Goal: Task Accomplishment & Management: Complete application form

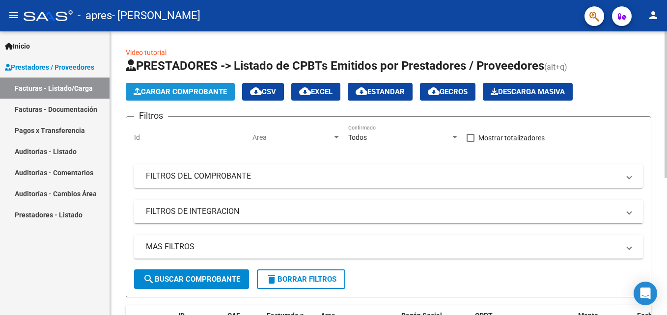
click at [203, 94] on span "Cargar Comprobante" at bounding box center [180, 91] width 93 height 9
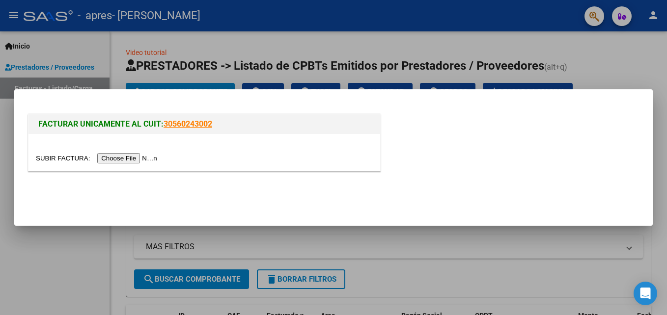
click at [139, 158] on input "file" at bounding box center [98, 158] width 124 height 10
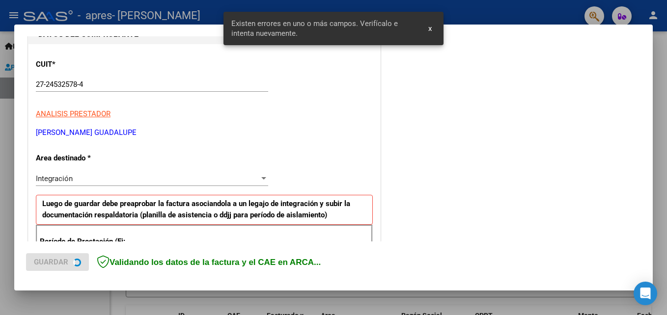
scroll to position [221, 0]
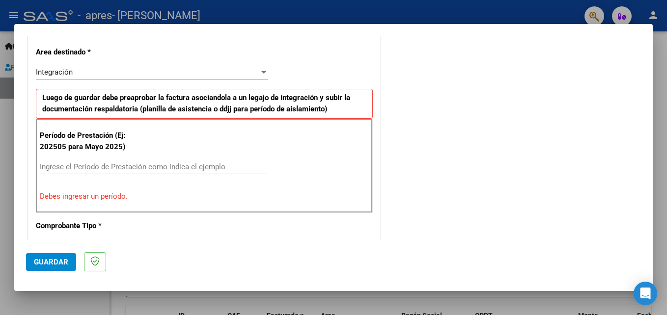
click at [261, 71] on div at bounding box center [263, 72] width 5 height 2
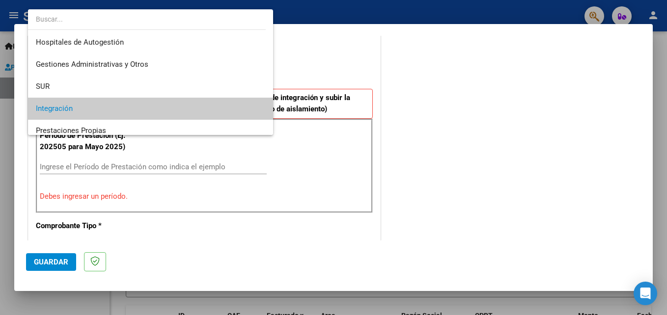
scroll to position [37, 0]
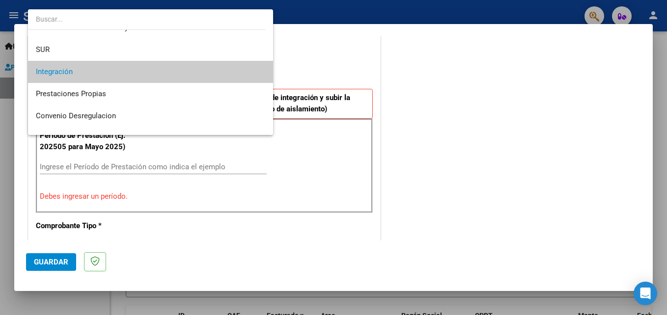
click at [209, 71] on span "Integración" at bounding box center [150, 72] width 229 height 22
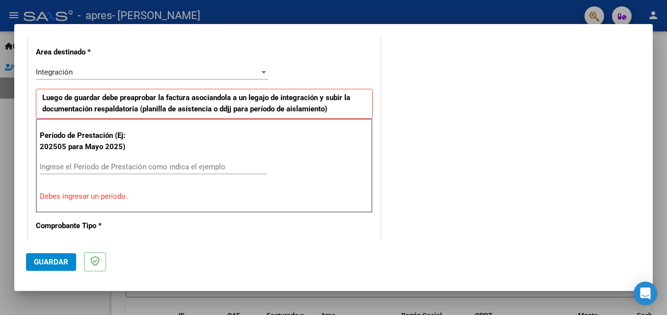
click at [99, 197] on p "Debes ingresar un período." at bounding box center [204, 196] width 329 height 11
click at [220, 169] on input "Ingrese el Período de Prestación como indica el ejemplo" at bounding box center [153, 166] width 227 height 9
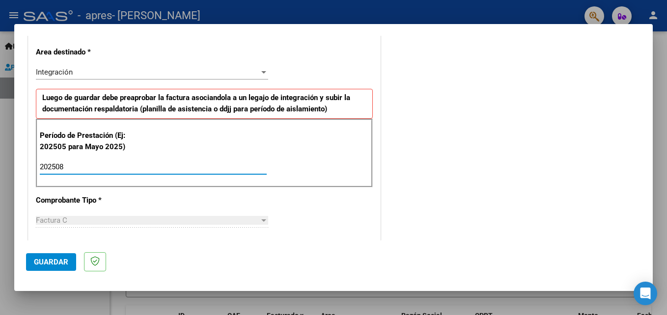
type input "202508"
click at [261, 221] on div at bounding box center [263, 220] width 5 height 2
click at [55, 263] on span "Guardar" at bounding box center [51, 262] width 34 height 9
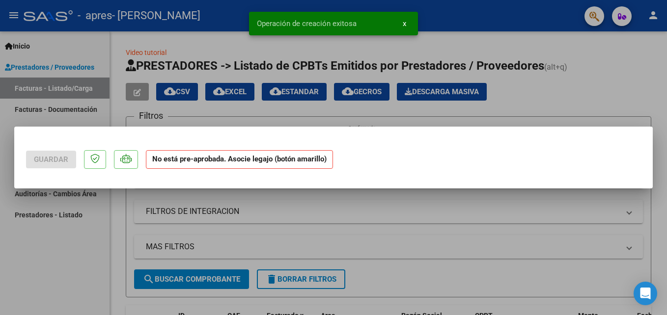
scroll to position [0, 0]
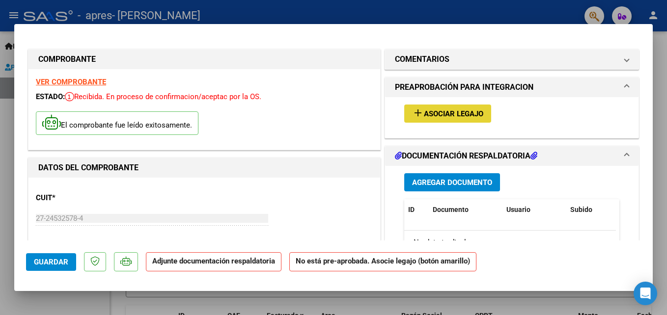
click at [469, 115] on span "Asociar Legajo" at bounding box center [453, 113] width 59 height 9
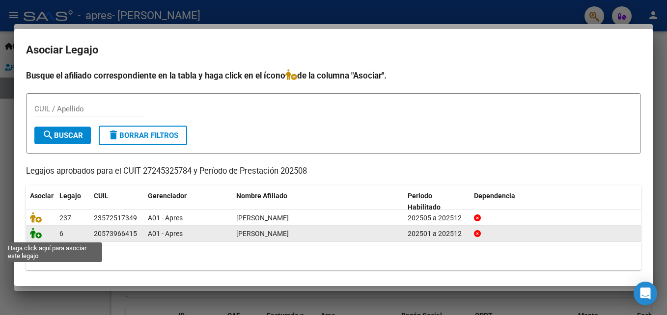
click at [32, 234] on icon at bounding box center [36, 233] width 12 height 11
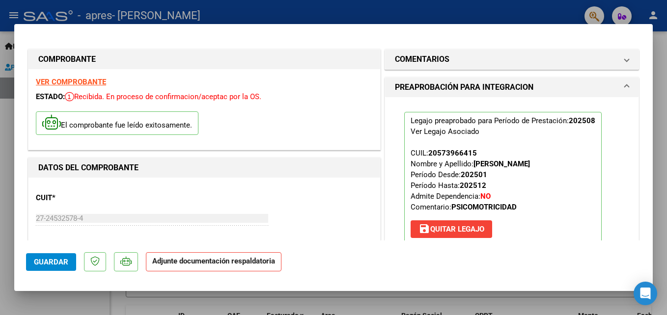
click at [54, 260] on span "Guardar" at bounding box center [51, 262] width 34 height 9
click at [63, 264] on span "Guardar" at bounding box center [51, 262] width 34 height 9
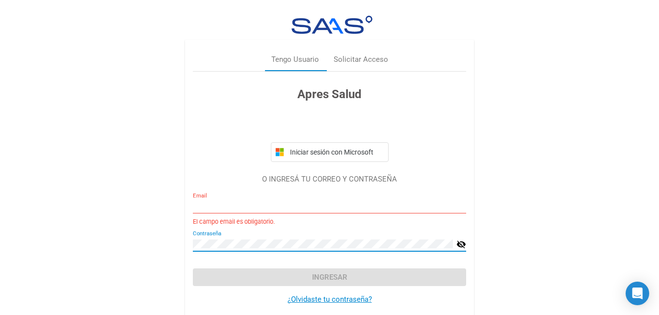
type input "[EMAIL_ADDRESS][DOMAIN_NAME]"
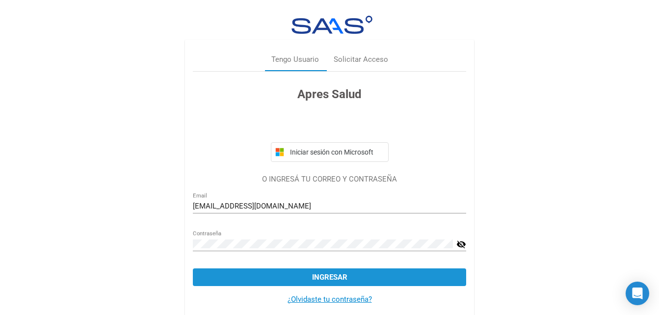
click at [331, 273] on span "Ingresar" at bounding box center [329, 277] width 35 height 9
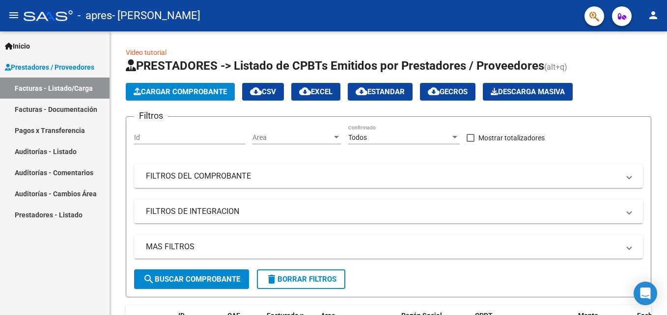
click at [46, 107] on link "Facturas - Documentación" at bounding box center [54, 109] width 109 height 21
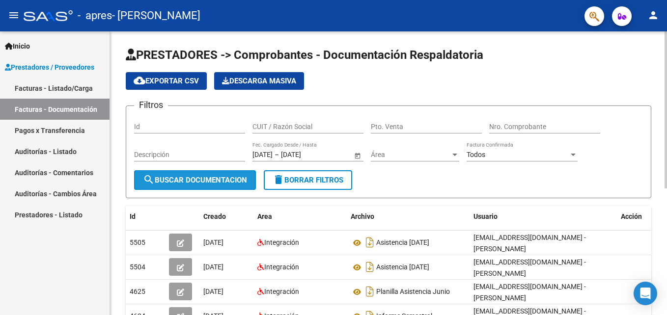
click at [225, 178] on span "search Buscar Documentacion" at bounding box center [195, 180] width 104 height 9
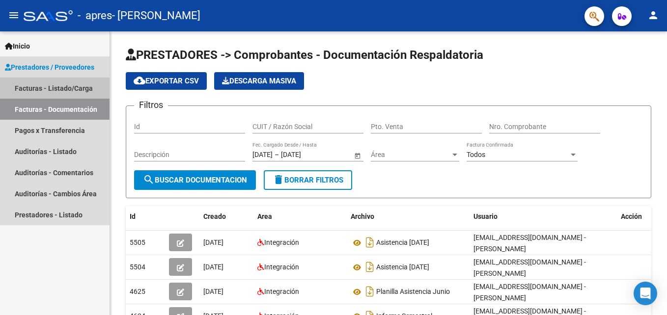
click at [43, 88] on link "Facturas - Listado/Carga" at bounding box center [54, 88] width 109 height 21
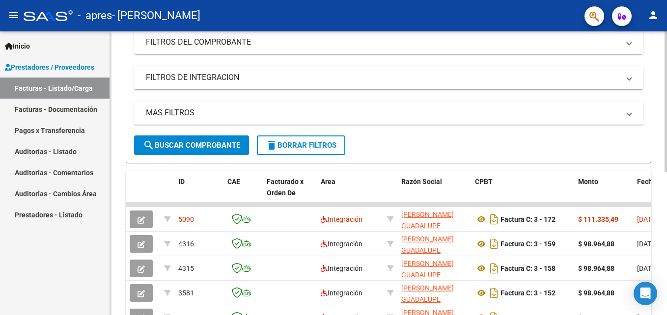
scroll to position [147, 0]
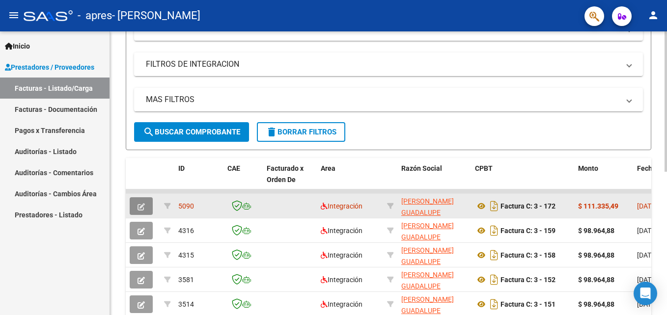
click at [144, 206] on icon "button" at bounding box center [140, 206] width 7 height 7
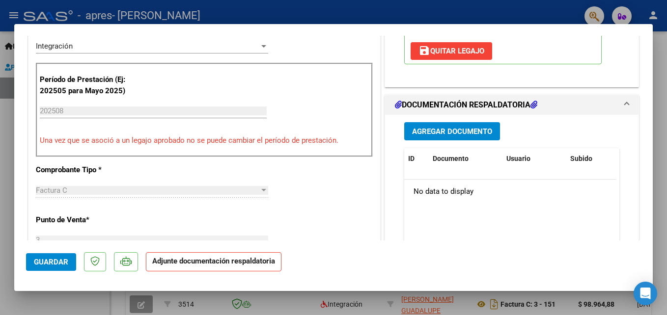
scroll to position [245, 0]
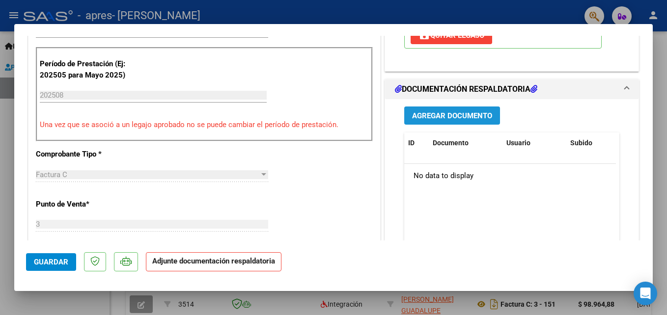
click at [459, 114] on span "Agregar Documento" at bounding box center [452, 115] width 80 height 9
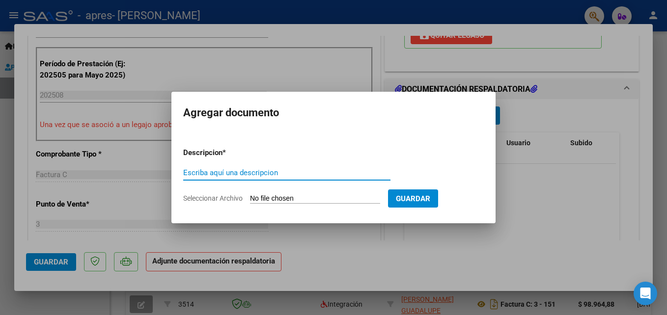
click at [201, 172] on input "Escriba aquí una descripcion" at bounding box center [286, 172] width 207 height 9
type input "planilla asistencia agosto 2025"
click at [307, 198] on input "Seleccionar Archivo" at bounding box center [315, 198] width 130 height 9
type input "C:\fakepath\[PERSON_NAME]. [DATE] .pdf"
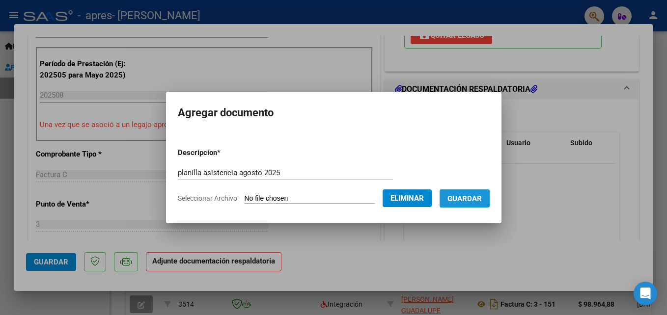
click at [482, 198] on span "Guardar" at bounding box center [464, 198] width 34 height 9
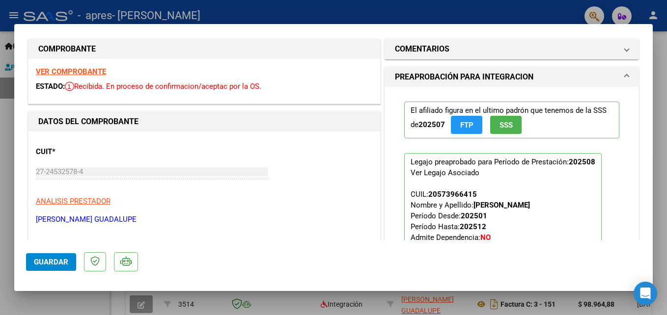
scroll to position [0, 0]
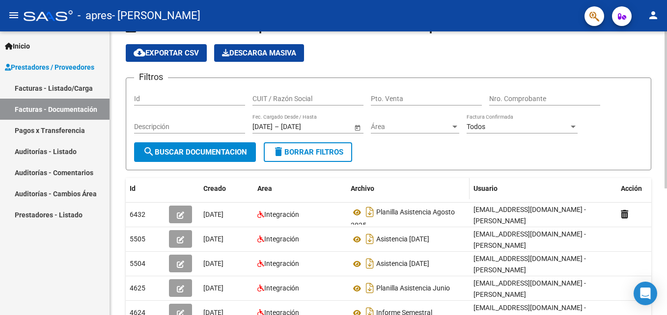
scroll to position [49, 0]
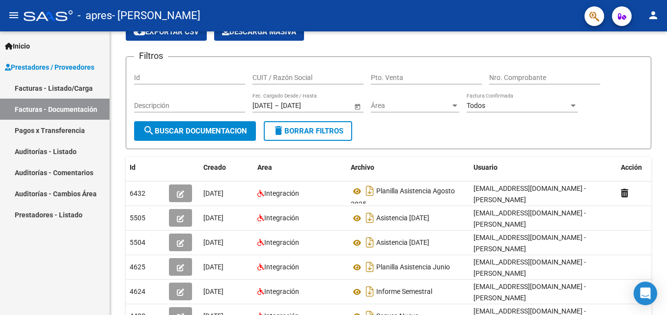
click at [63, 89] on link "Facturas - Listado/Carga" at bounding box center [54, 88] width 109 height 21
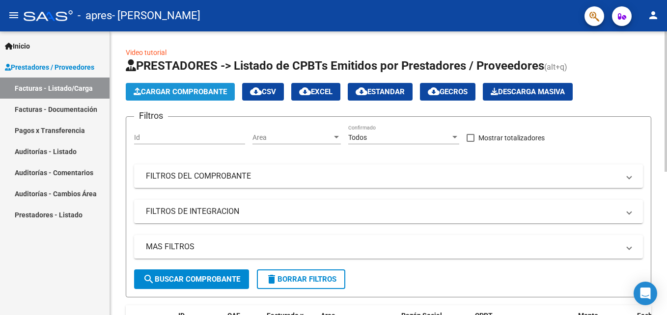
click at [177, 94] on span "Cargar Comprobante" at bounding box center [180, 91] width 93 height 9
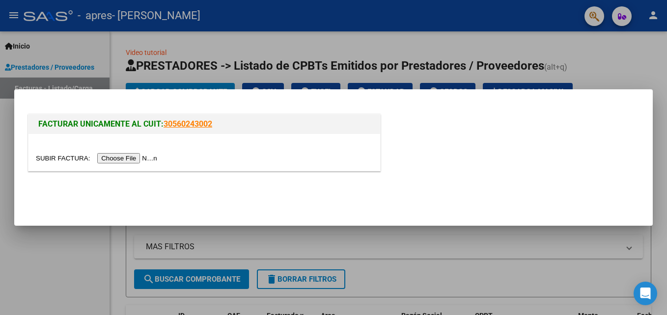
click at [125, 158] on input "file" at bounding box center [98, 158] width 124 height 10
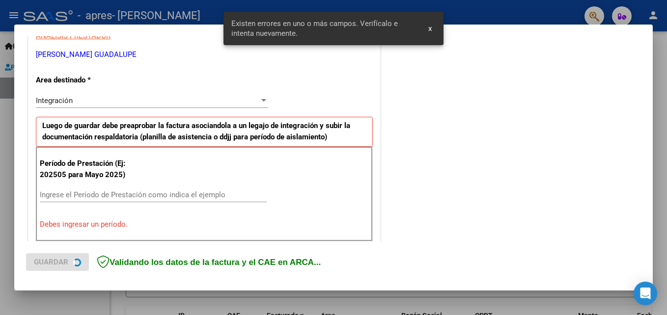
scroll to position [221, 0]
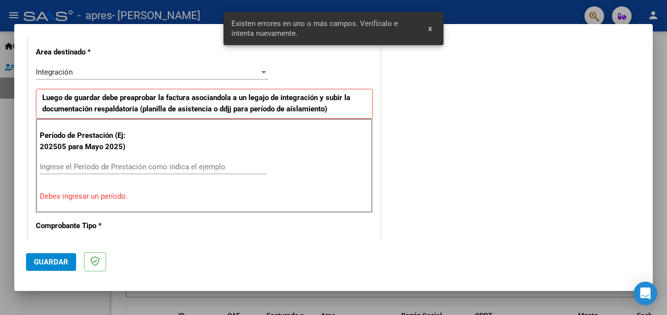
click at [201, 165] on input "Ingrese el Período de Prestación como indica el ejemplo" at bounding box center [153, 166] width 227 height 9
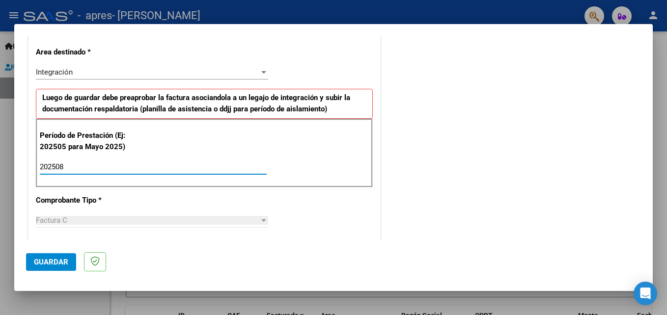
type input "202508"
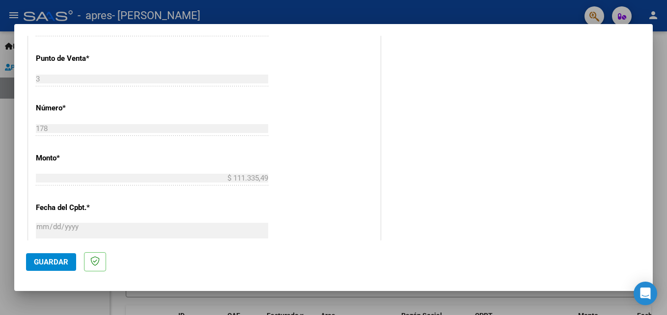
scroll to position [515, 0]
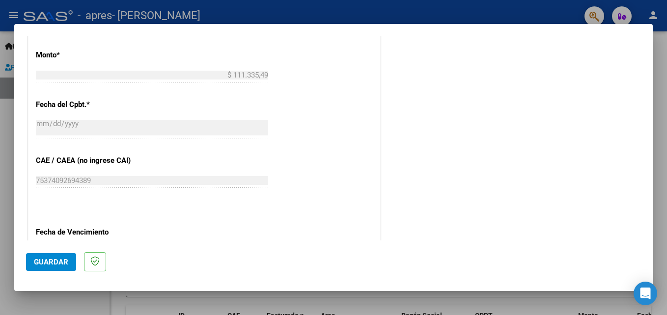
click at [52, 260] on span "Guardar" at bounding box center [51, 262] width 34 height 9
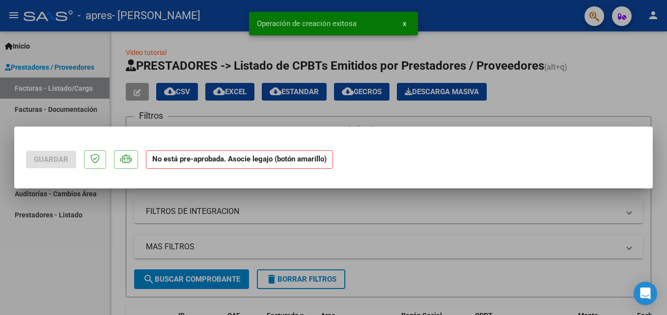
scroll to position [0, 0]
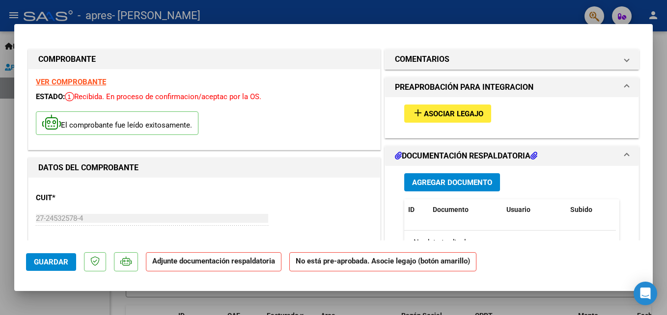
click at [483, 182] on span "Agregar Documento" at bounding box center [452, 182] width 80 height 9
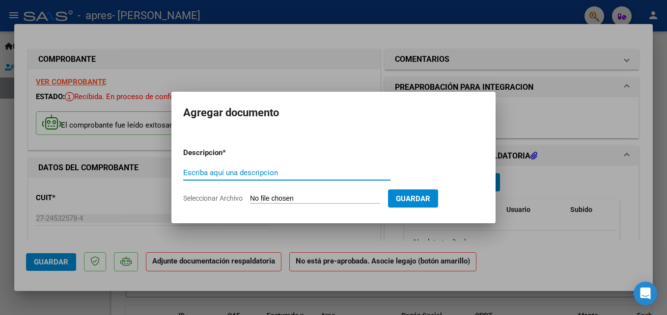
click at [534, 191] on div at bounding box center [333, 157] width 667 height 315
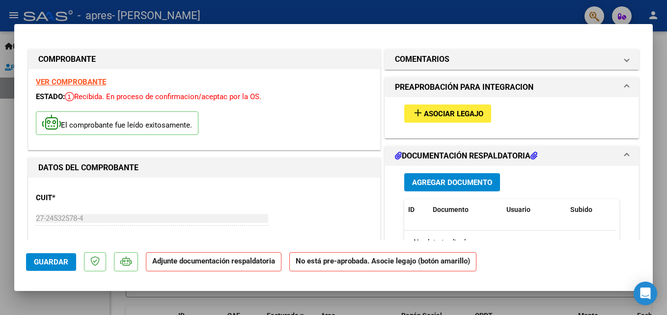
scroll to position [49, 0]
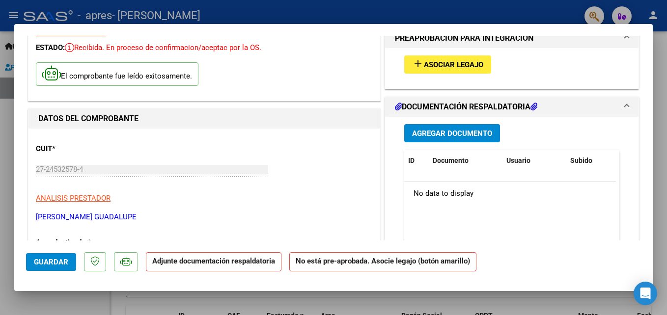
click at [450, 133] on span "Agregar Documento" at bounding box center [452, 133] width 80 height 9
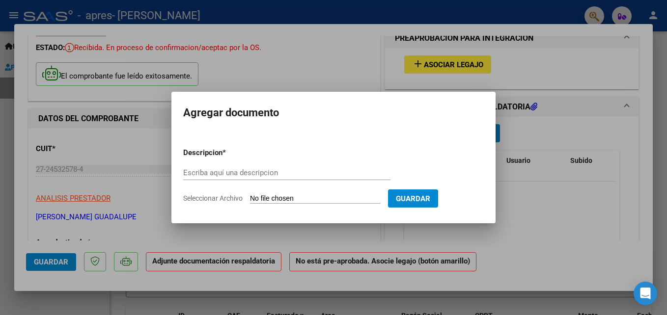
click at [450, 133] on div "Agregar documento Descripcion * Escriba aquí una descripcion Seleccionar Archiv…" at bounding box center [333, 158] width 324 height 132
click at [271, 168] on div "Escriba aquí una descripcion" at bounding box center [286, 172] width 207 height 15
type input "planilla asistencia agosto 2025"
click at [311, 194] on app-file-uploader "Seleccionar Archivo" at bounding box center [285, 198] width 205 height 9
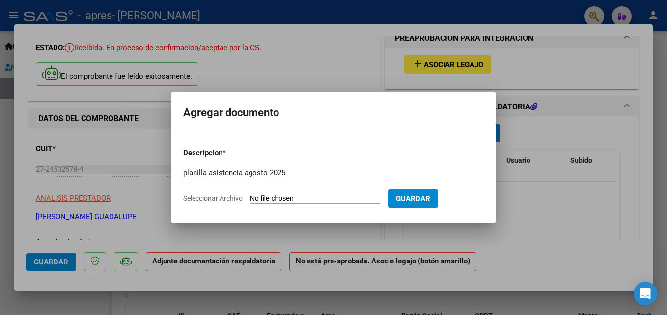
click at [311, 194] on app-file-uploader "Seleccionar Archivo" at bounding box center [285, 198] width 205 height 9
click at [311, 197] on input "Seleccionar Archivo" at bounding box center [315, 198] width 130 height 9
type input "C:\fakepath\luian [DATE].pdf"
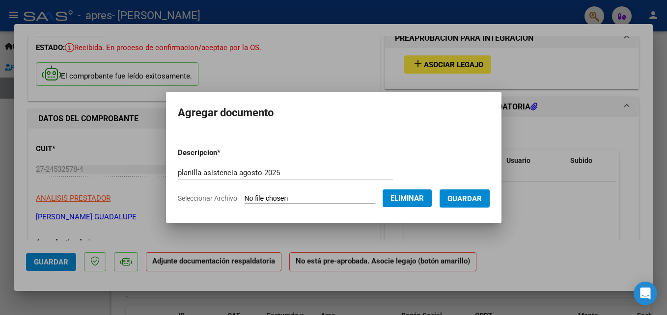
click at [482, 199] on span "Guardar" at bounding box center [464, 198] width 34 height 9
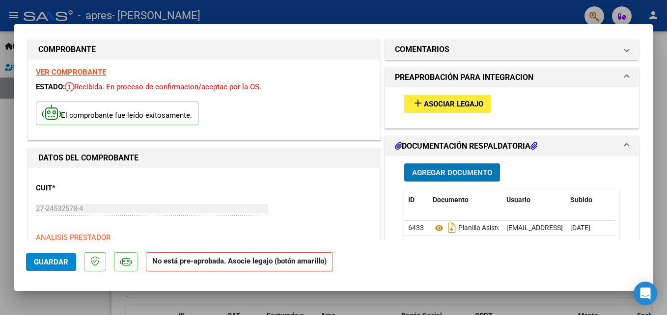
scroll to position [0, 0]
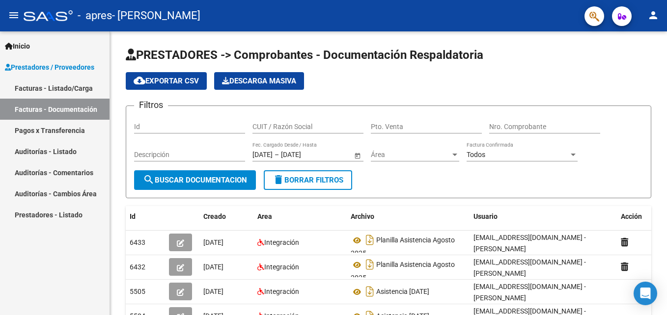
click at [34, 88] on link "Facturas - Listado/Carga" at bounding box center [54, 88] width 109 height 21
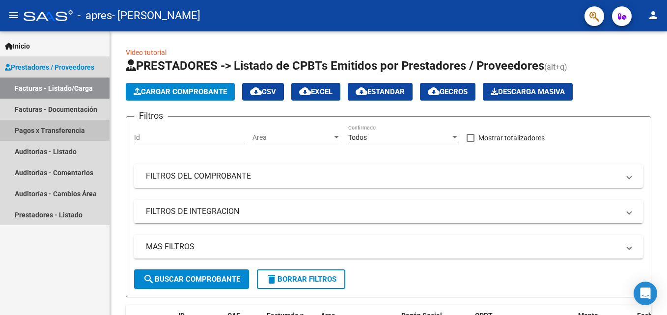
click at [45, 129] on link "Pagos x Transferencia" at bounding box center [54, 130] width 109 height 21
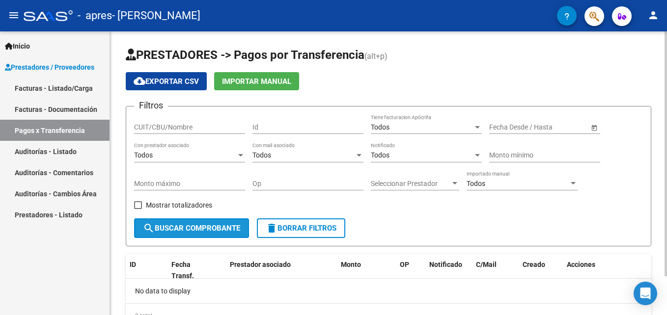
click at [188, 224] on span "search Buscar Comprobante" at bounding box center [191, 228] width 97 height 9
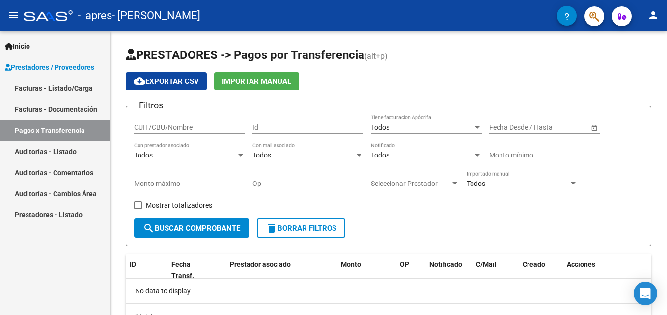
click at [72, 107] on link "Facturas - Documentación" at bounding box center [54, 109] width 109 height 21
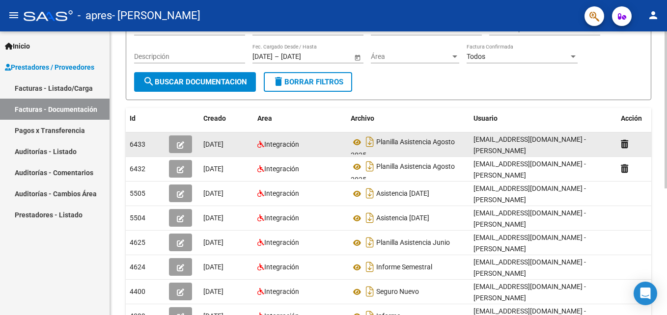
scroll to position [147, 0]
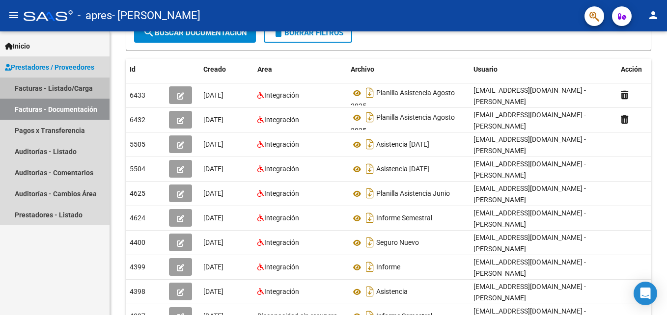
click at [83, 87] on link "Facturas - Listado/Carga" at bounding box center [54, 88] width 109 height 21
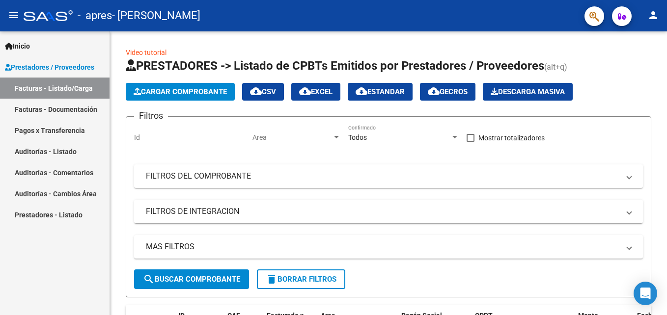
click at [81, 110] on link "Facturas - Documentación" at bounding box center [54, 109] width 109 height 21
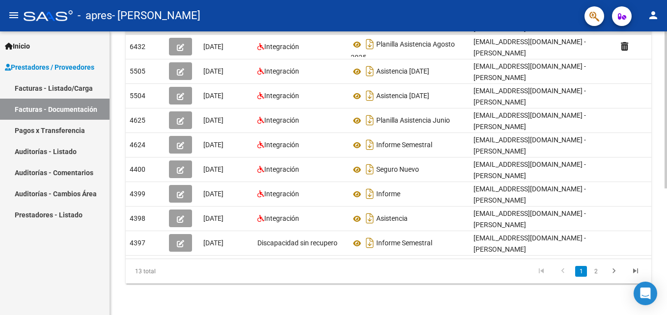
scroll to position [228, 0]
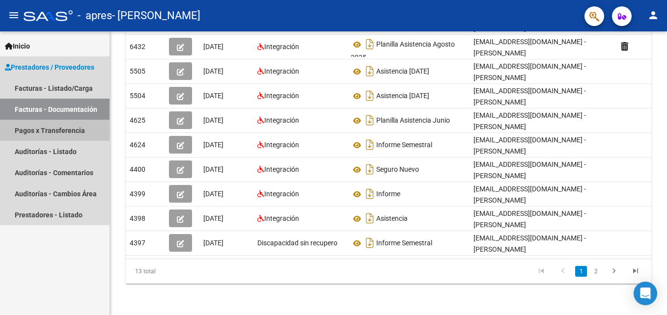
click at [65, 131] on link "Pagos x Transferencia" at bounding box center [54, 130] width 109 height 21
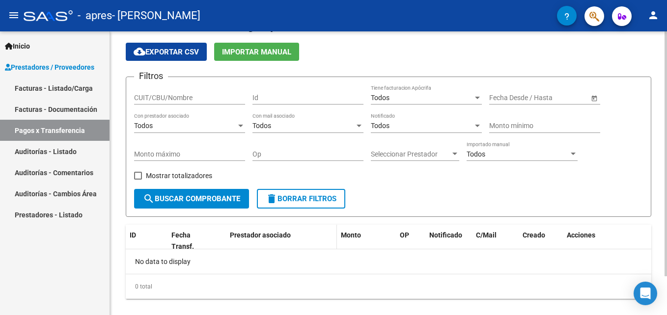
scroll to position [45, 0]
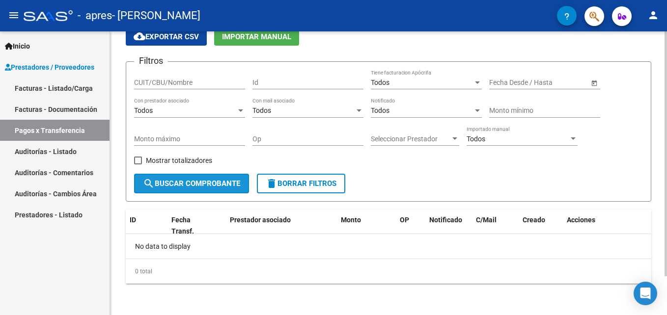
click at [206, 180] on span "search Buscar Comprobante" at bounding box center [191, 183] width 97 height 9
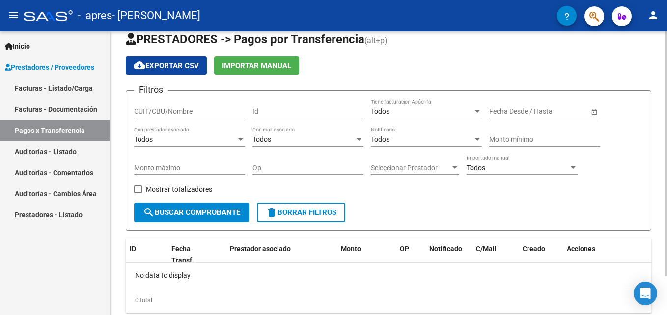
scroll to position [0, 0]
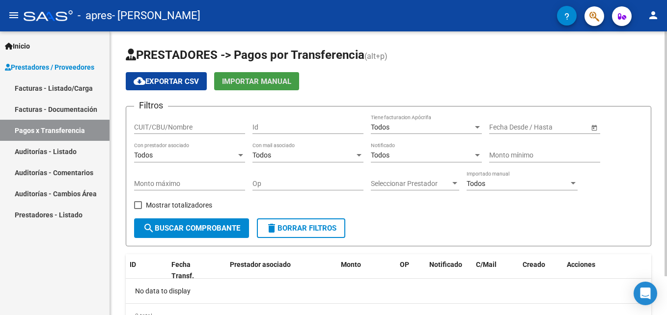
click at [260, 81] on span "Importar Manual" at bounding box center [256, 81] width 69 height 9
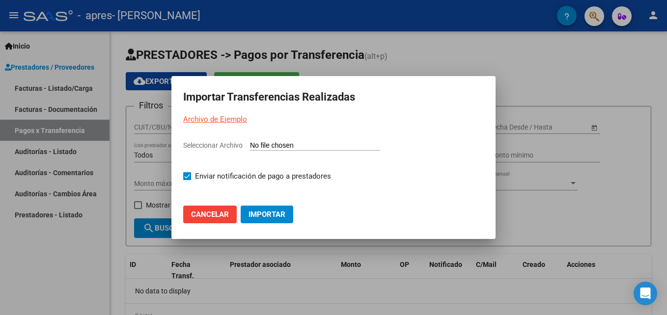
click at [552, 61] on div at bounding box center [333, 157] width 667 height 315
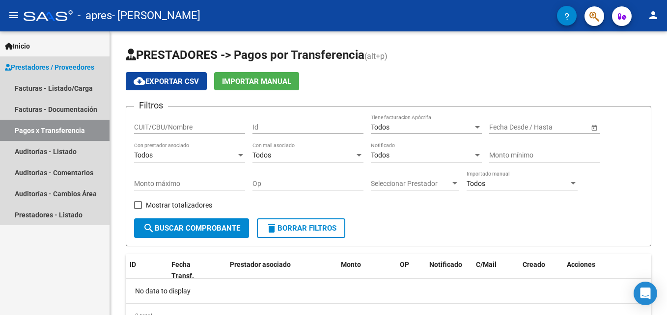
click at [67, 67] on span "Prestadores / Proveedores" at bounding box center [49, 67] width 89 height 11
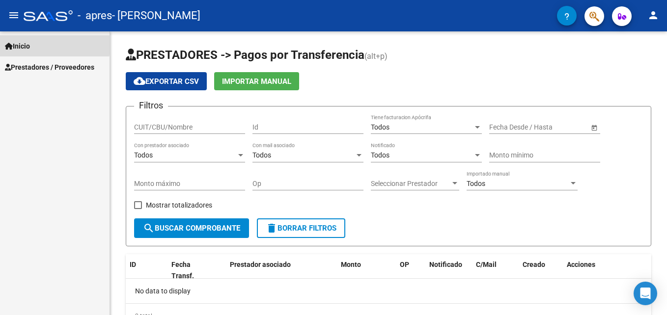
click at [30, 43] on span "Inicio" at bounding box center [17, 46] width 25 height 11
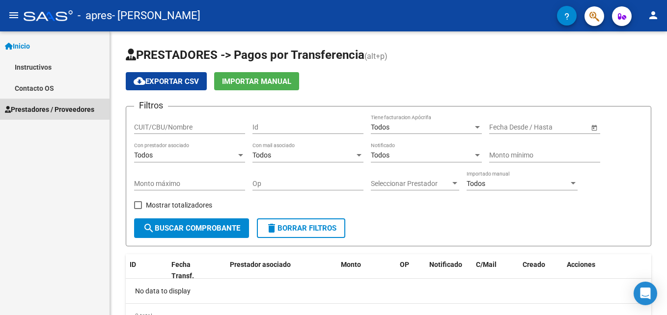
click at [45, 109] on span "Prestadores / Proveedores" at bounding box center [49, 109] width 89 height 11
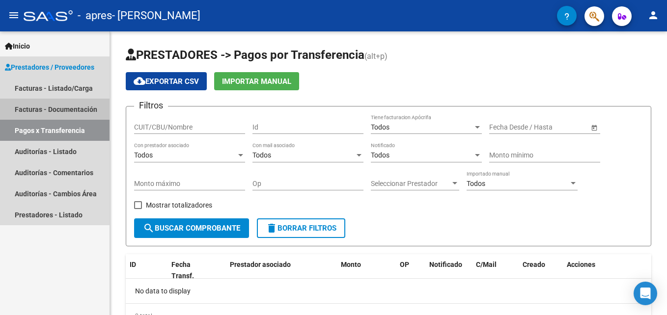
click at [49, 107] on link "Facturas - Documentación" at bounding box center [54, 109] width 109 height 21
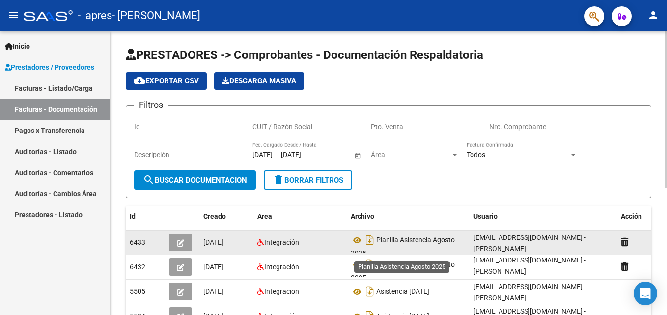
scroll to position [6, 0]
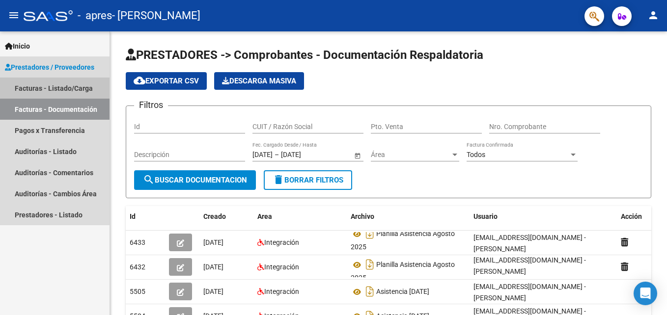
click at [69, 87] on link "Facturas - Listado/Carga" at bounding box center [54, 88] width 109 height 21
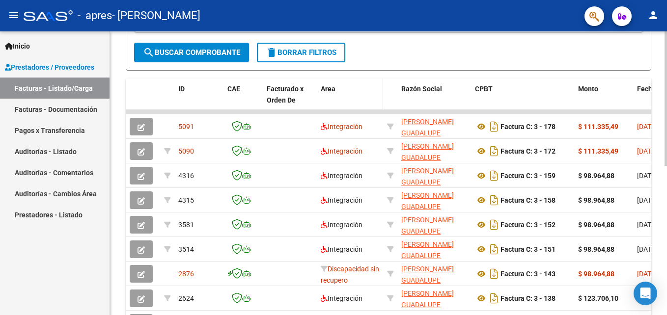
scroll to position [228, 0]
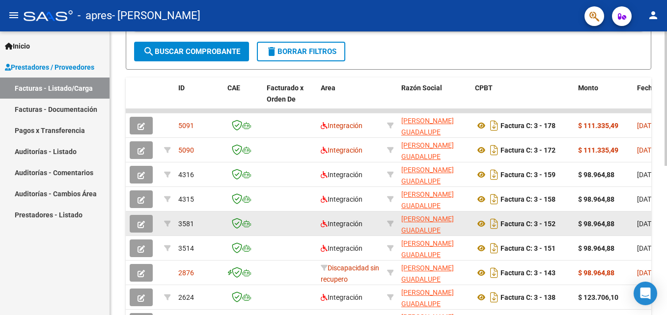
click at [600, 222] on strong "$ 98.964,88" at bounding box center [596, 224] width 36 height 8
click at [492, 222] on icon "Descargar documento" at bounding box center [493, 224] width 13 height 16
click at [399, 35] on div "MAS FILTROS Todos Con Doc. Respaldatoria Todos Con Trazabilidad Todos Asociado …" at bounding box center [388, 24] width 509 height 34
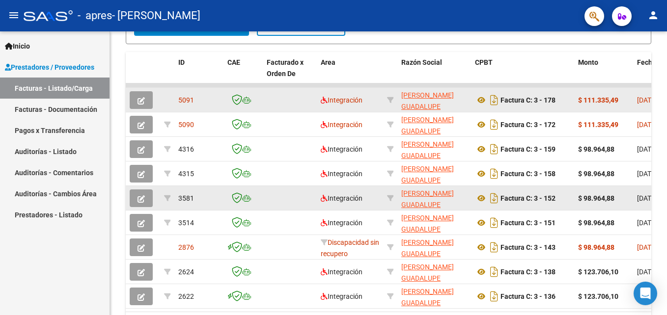
scroll to position [118, 0]
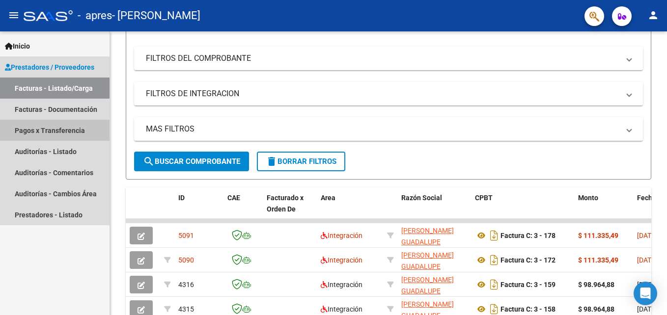
click at [54, 131] on link "Pagos x Transferencia" at bounding box center [54, 130] width 109 height 21
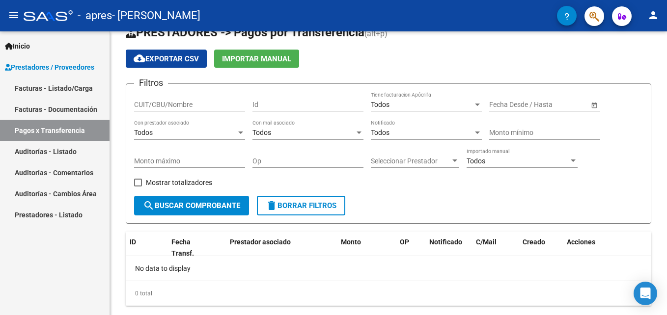
scroll to position [45, 0]
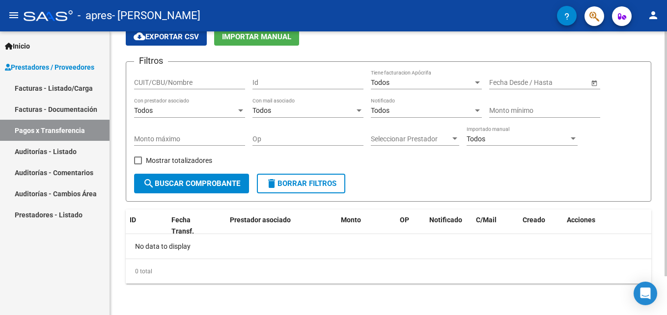
click at [179, 35] on span "cloud_download Exportar CSV" at bounding box center [166, 36] width 65 height 9
click at [356, 253] on div "No data to display" at bounding box center [388, 246] width 525 height 25
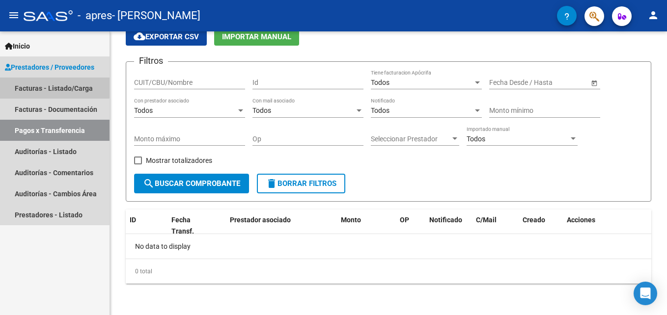
click at [43, 86] on link "Facturas - Listado/Carga" at bounding box center [54, 88] width 109 height 21
